Goal: Transaction & Acquisition: Purchase product/service

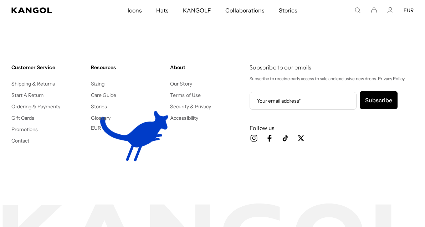
scroll to position [0, 147]
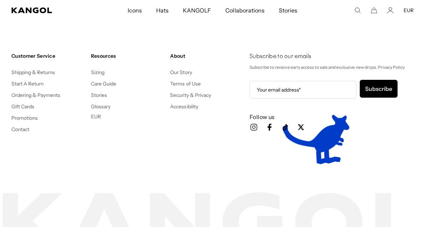
scroll to position [0, 147]
